Goal: Transaction & Acquisition: Purchase product/service

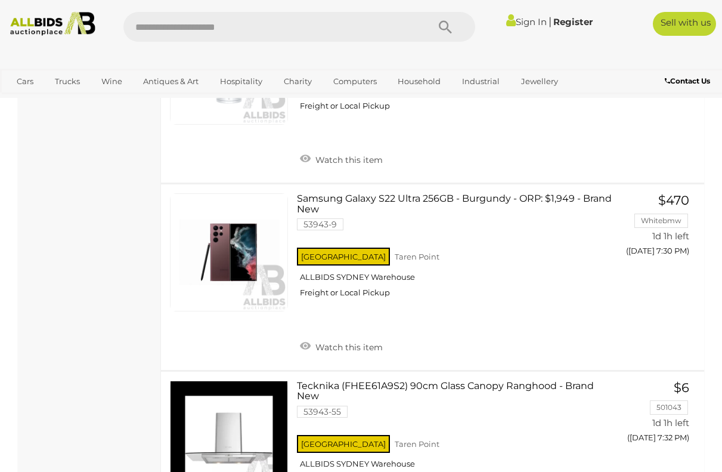
scroll to position [2982, 0]
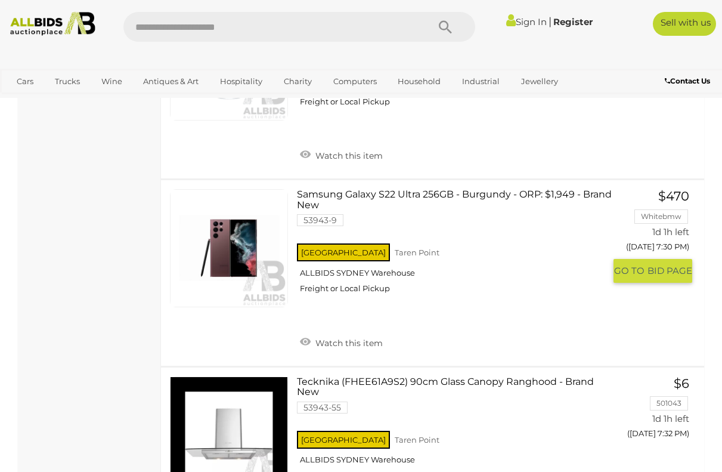
click at [322, 189] on link "Samsung Galaxy S22 Ultra 256GB - Burgundy - ORP: $1,949 - Brand New 53943-9 [GE…" at bounding box center [455, 245] width 299 height 113
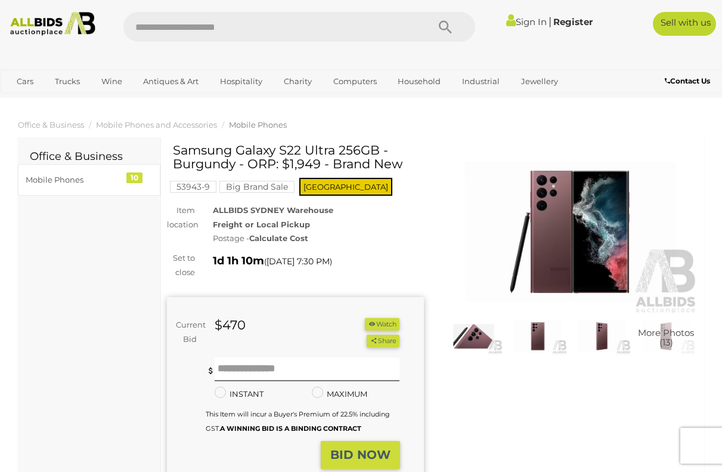
click at [560, 223] on img at bounding box center [570, 231] width 257 height 165
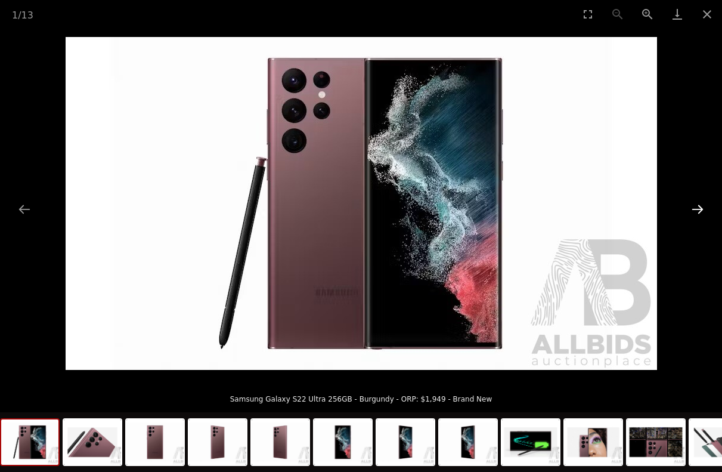
click at [701, 208] on button "Next slide" at bounding box center [697, 208] width 25 height 23
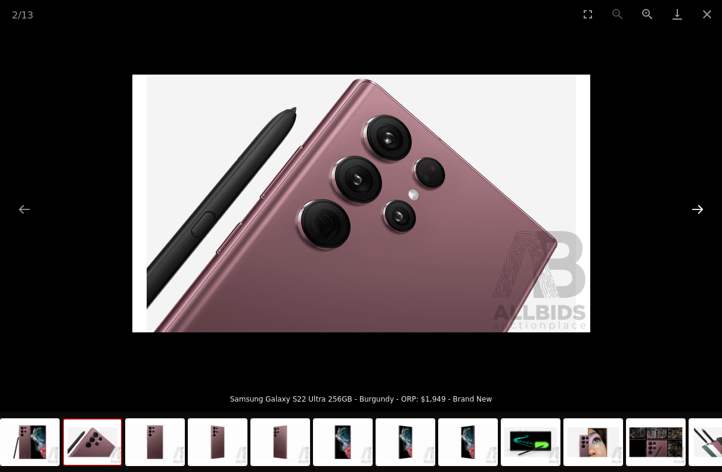
click at [701, 208] on button "Next slide" at bounding box center [697, 208] width 25 height 23
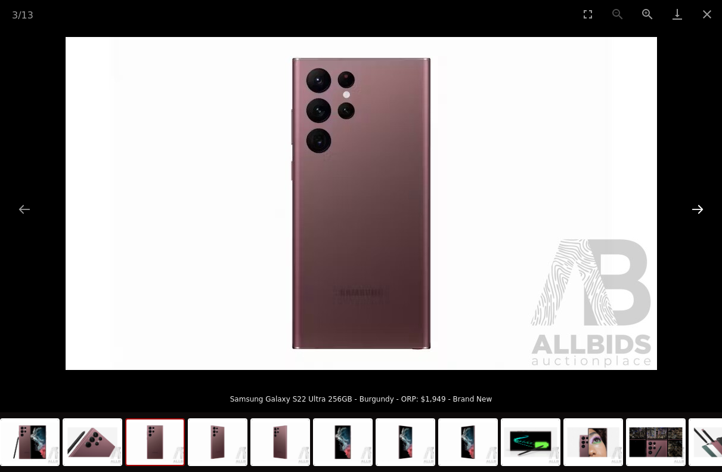
click at [701, 208] on button "Next slide" at bounding box center [697, 208] width 25 height 23
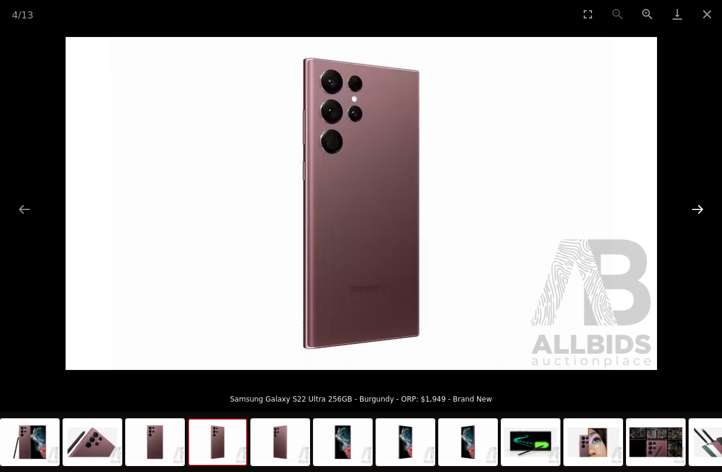
click at [701, 208] on button "Next slide" at bounding box center [697, 208] width 25 height 23
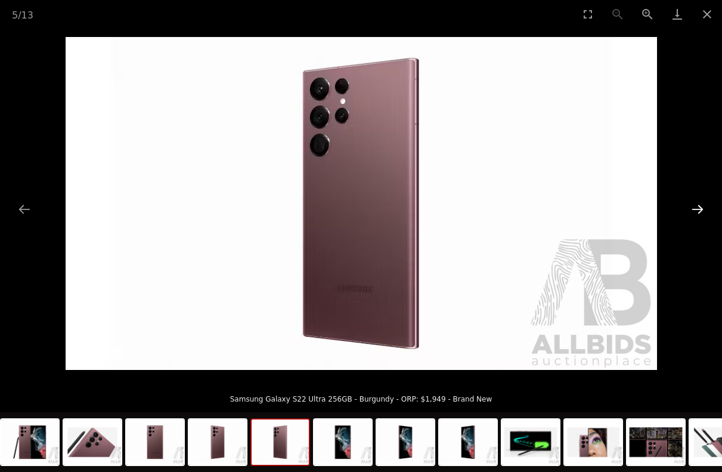
click at [701, 208] on button "Next slide" at bounding box center [697, 208] width 25 height 23
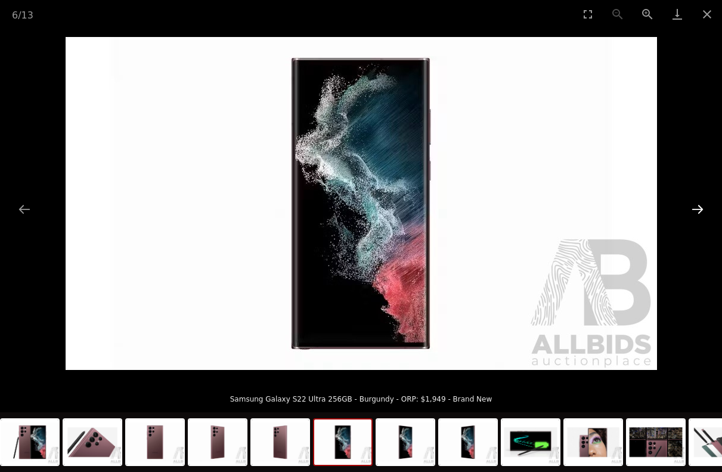
click at [701, 208] on button "Next slide" at bounding box center [697, 208] width 25 height 23
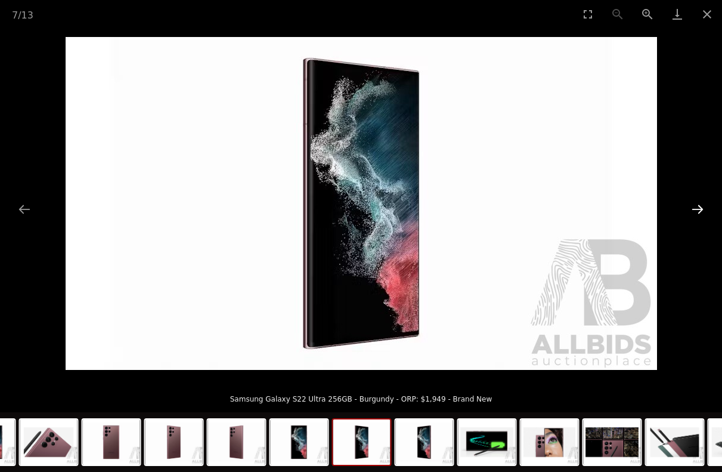
click at [701, 208] on button "Next slide" at bounding box center [697, 208] width 25 height 23
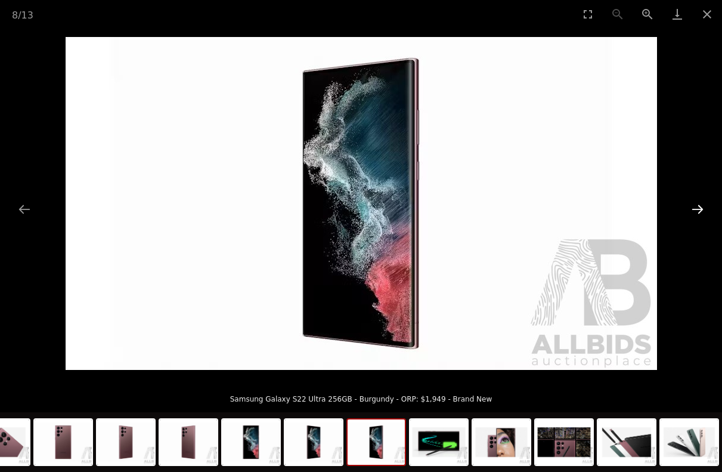
click at [701, 208] on button "Next slide" at bounding box center [697, 208] width 25 height 23
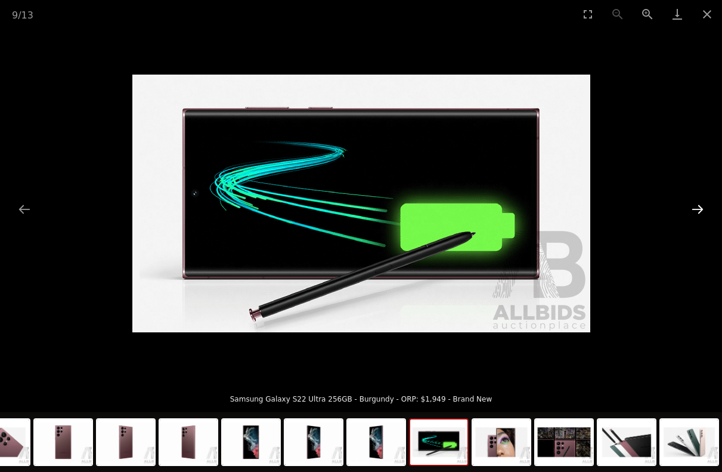
click at [701, 208] on button "Next slide" at bounding box center [697, 208] width 25 height 23
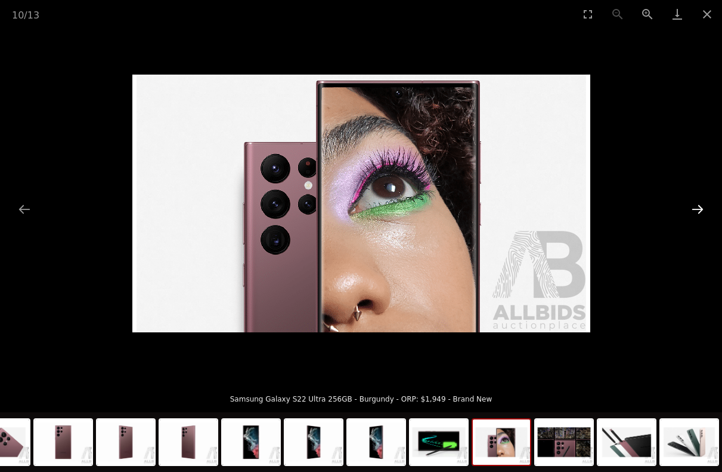
click at [701, 208] on button "Next slide" at bounding box center [697, 208] width 25 height 23
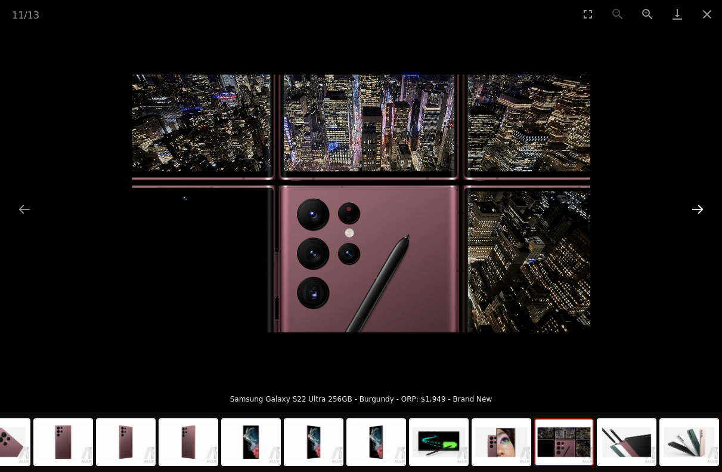
click at [701, 208] on button "Next slide" at bounding box center [697, 208] width 25 height 23
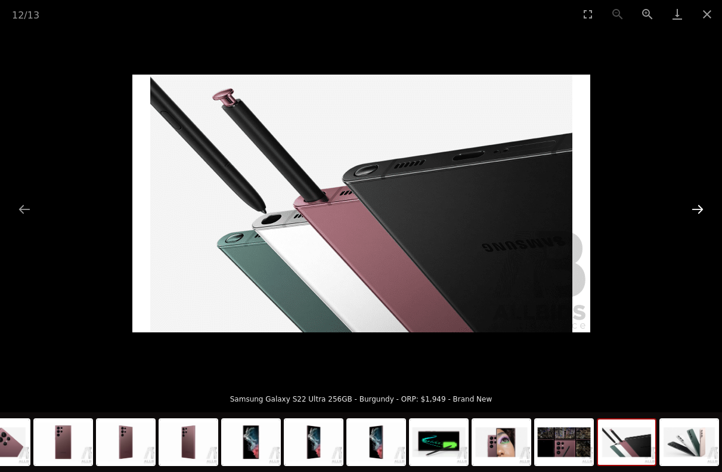
click at [701, 208] on button "Next slide" at bounding box center [697, 208] width 25 height 23
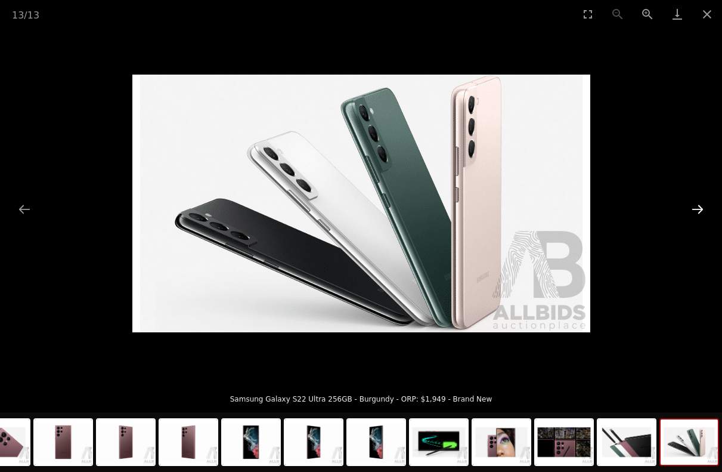
click at [701, 208] on button "Next slide" at bounding box center [697, 208] width 25 height 23
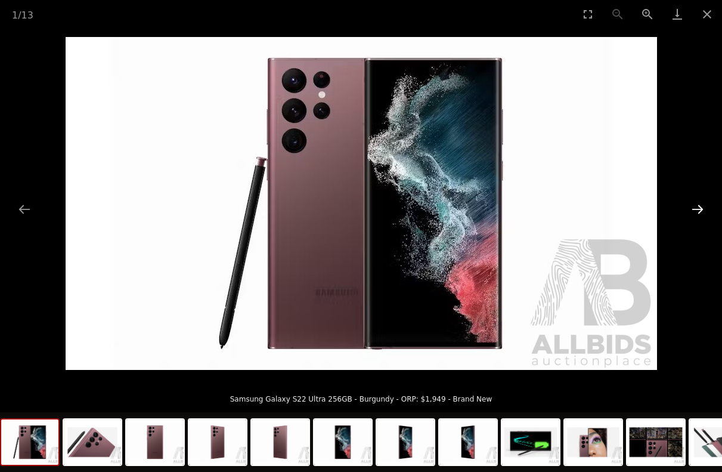
click at [694, 209] on button "Next slide" at bounding box center [697, 208] width 25 height 23
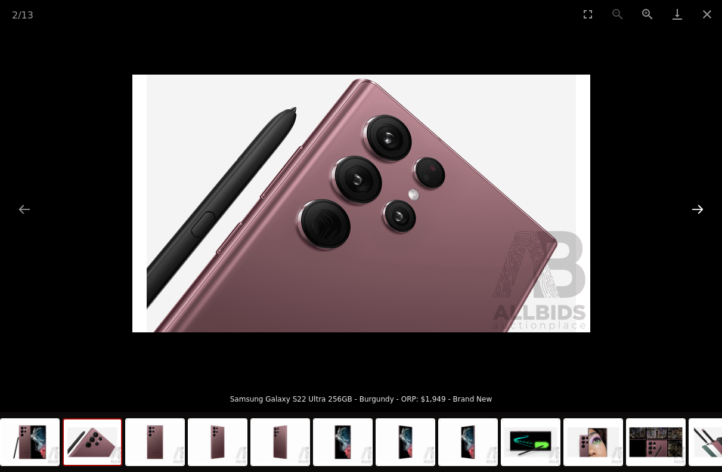
click at [694, 209] on button "Next slide" at bounding box center [697, 208] width 25 height 23
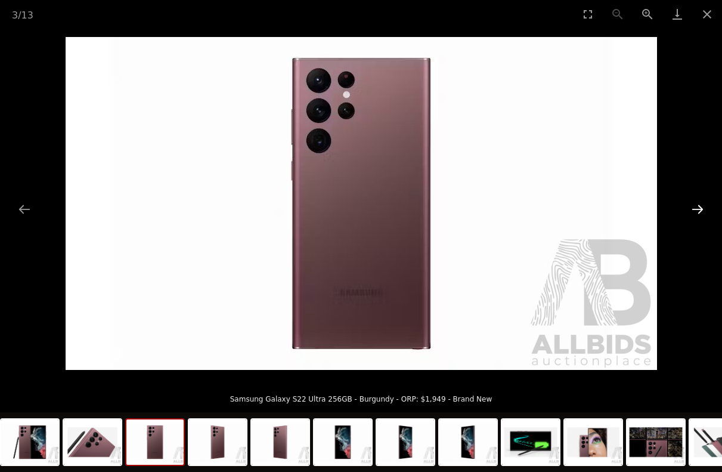
click at [694, 209] on button "Next slide" at bounding box center [697, 208] width 25 height 23
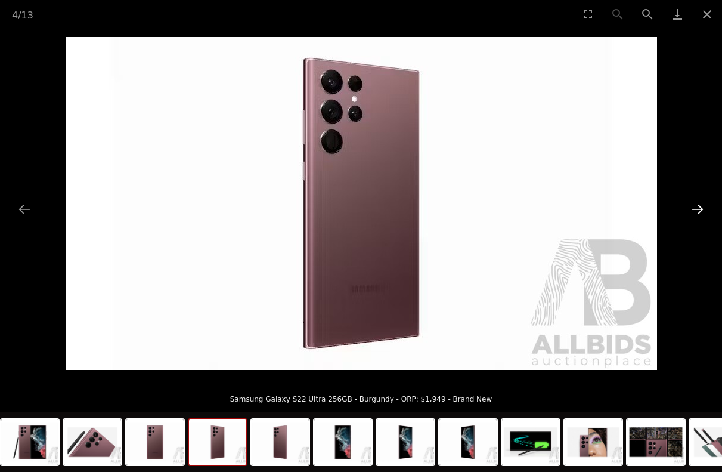
click at [694, 209] on button "Next slide" at bounding box center [697, 208] width 25 height 23
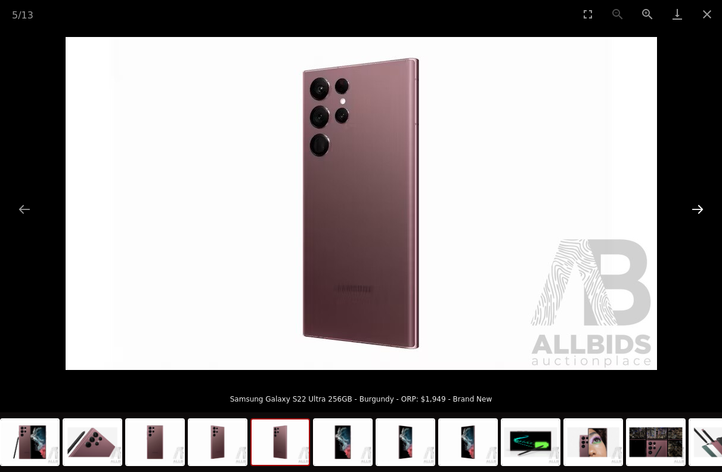
click at [694, 209] on button "Next slide" at bounding box center [697, 208] width 25 height 23
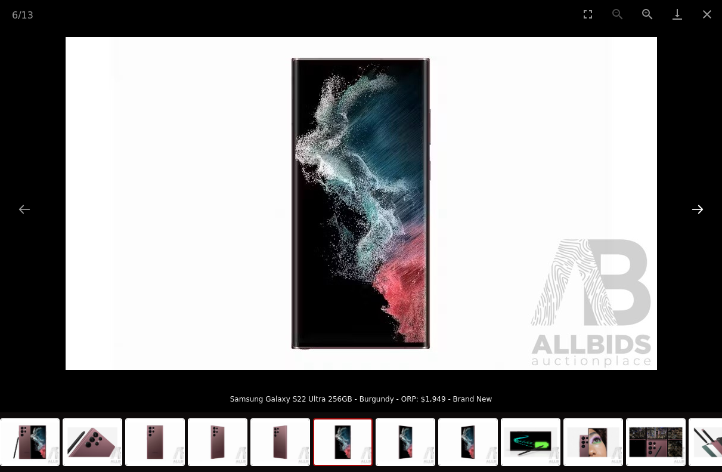
click at [694, 209] on button "Next slide" at bounding box center [697, 208] width 25 height 23
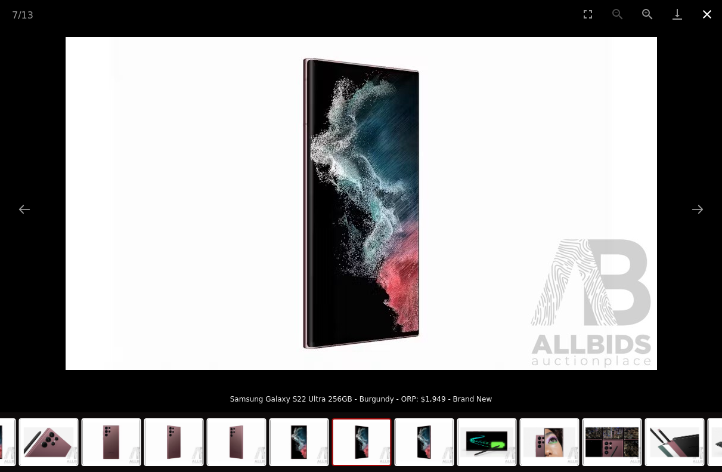
click at [707, 13] on button "Close gallery" at bounding box center [708, 14] width 30 height 28
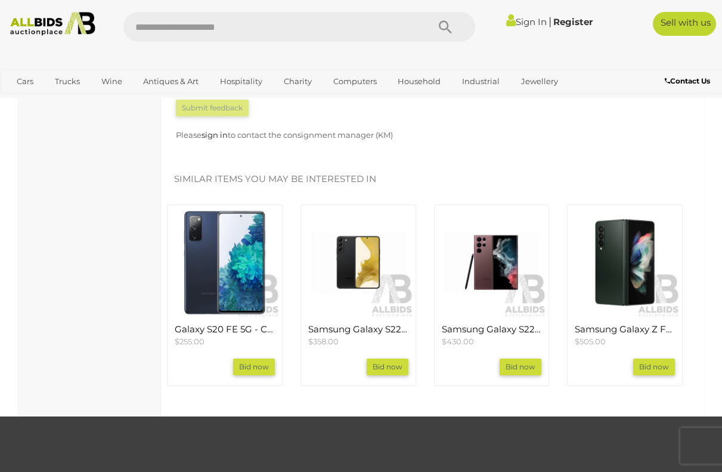
scroll to position [1807, 0]
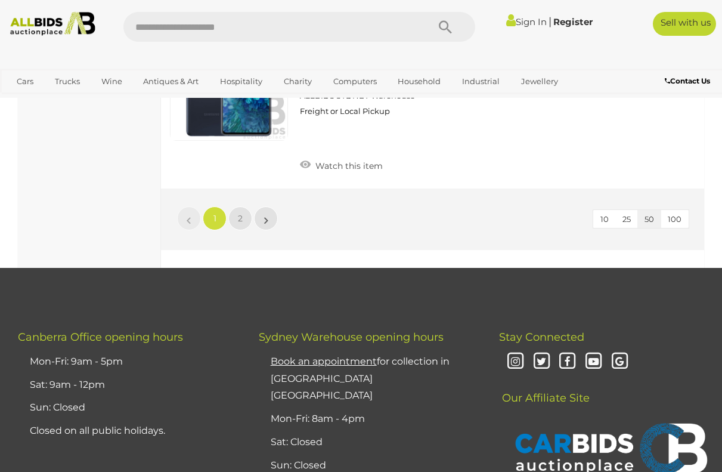
scroll to position [9336, 0]
